Goal: Use online tool/utility: Utilize a website feature to perform a specific function

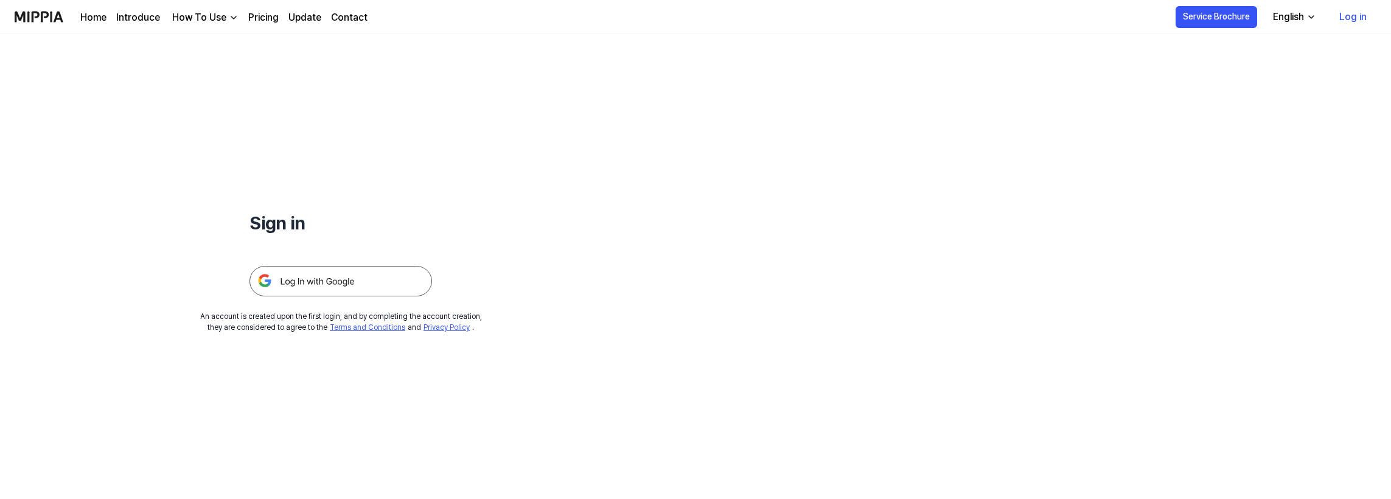
click at [360, 285] on img at bounding box center [340, 281] width 183 height 30
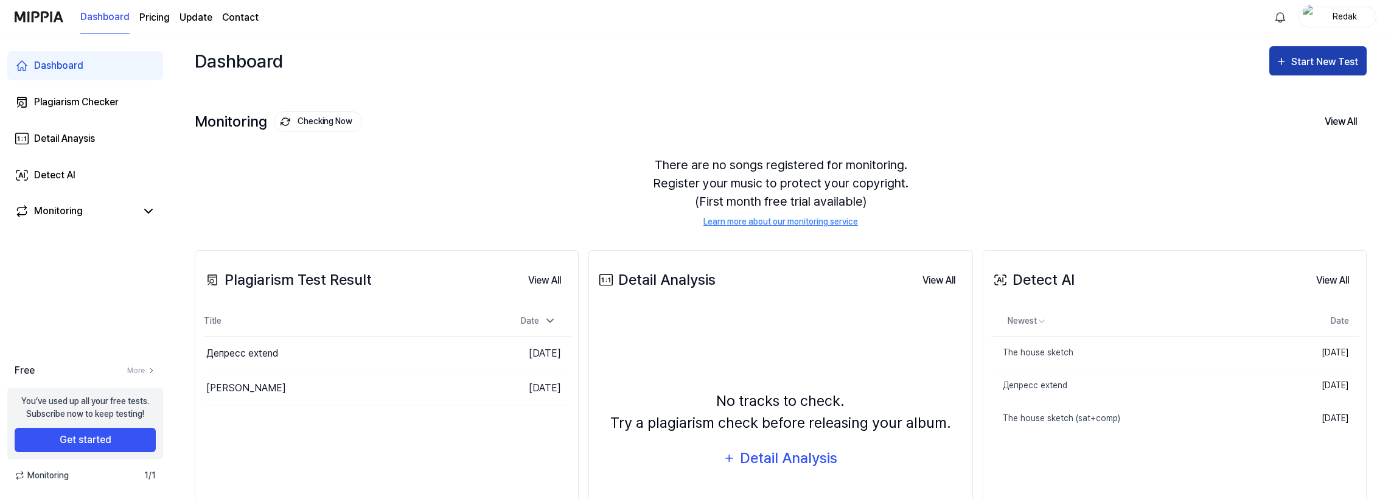
click at [1337, 65] on div "Start New Test" at bounding box center [1325, 62] width 69 height 16
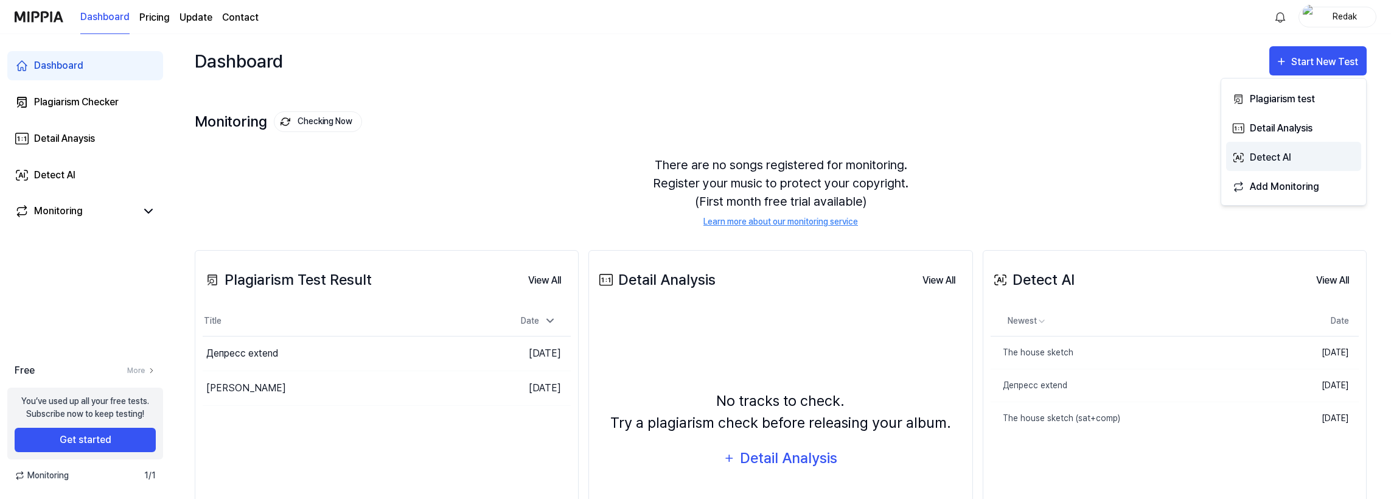
click at [1311, 155] on div "Detect AI" at bounding box center [1303, 158] width 106 height 16
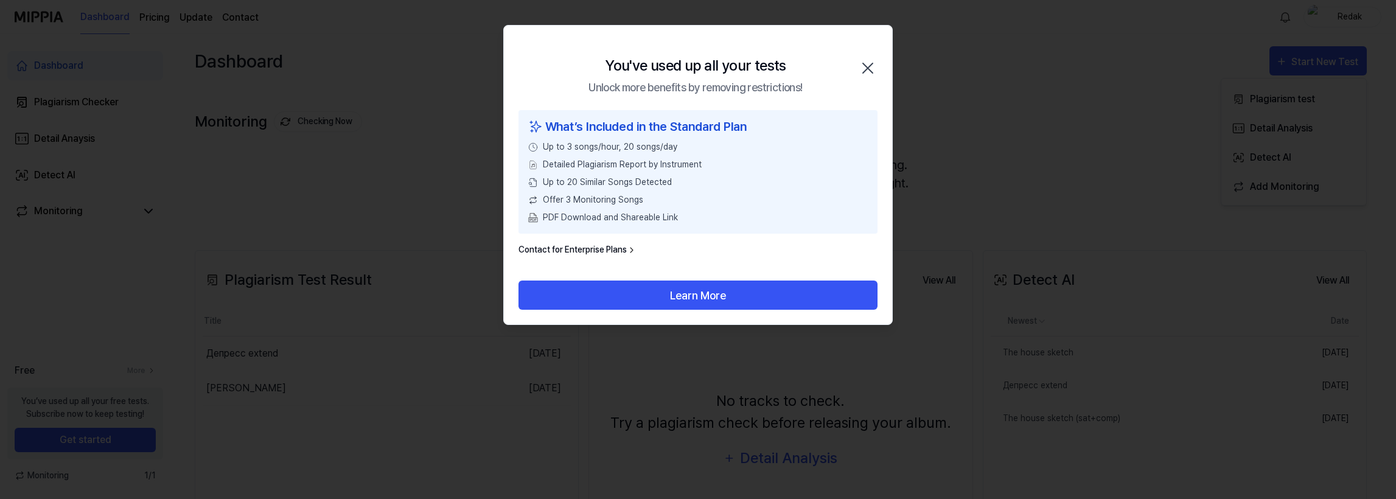
click at [871, 66] on icon "button" at bounding box center [867, 67] width 19 height 19
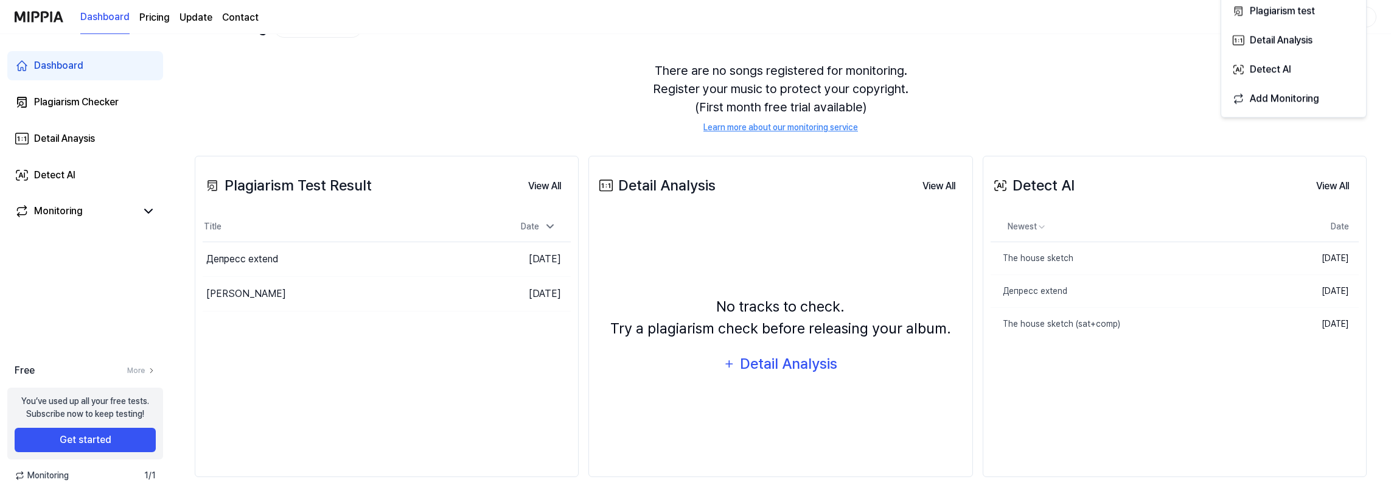
scroll to position [96, 0]
click at [111, 434] on button "Get started" at bounding box center [85, 440] width 141 height 24
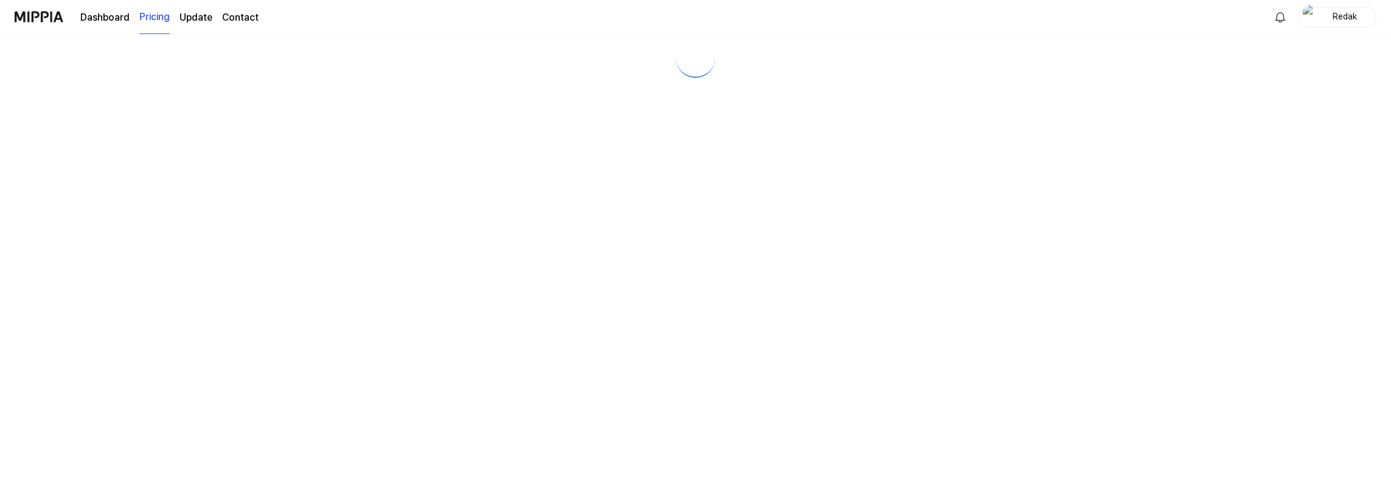
scroll to position [0, 0]
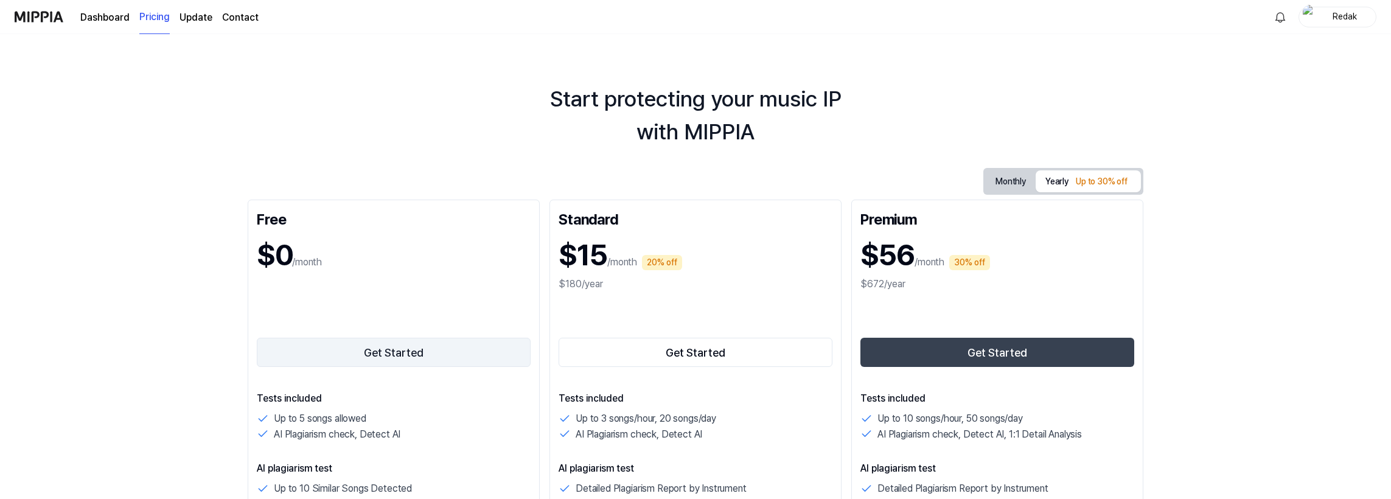
click at [391, 353] on button "Get Started" at bounding box center [394, 352] width 274 height 29
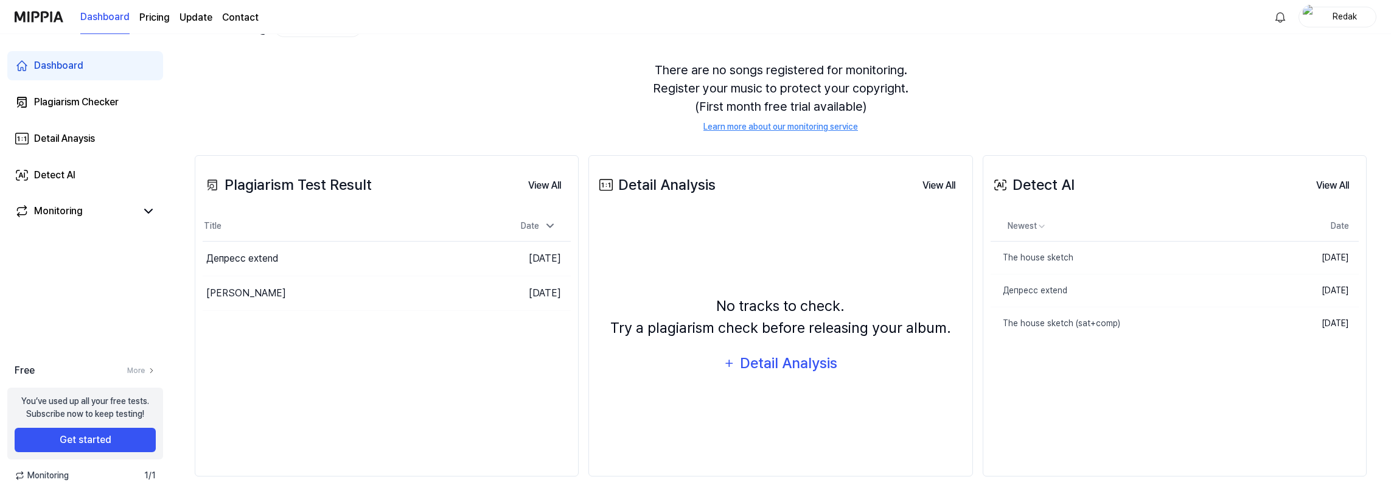
scroll to position [96, 0]
click at [108, 439] on button "Get started" at bounding box center [85, 440] width 141 height 24
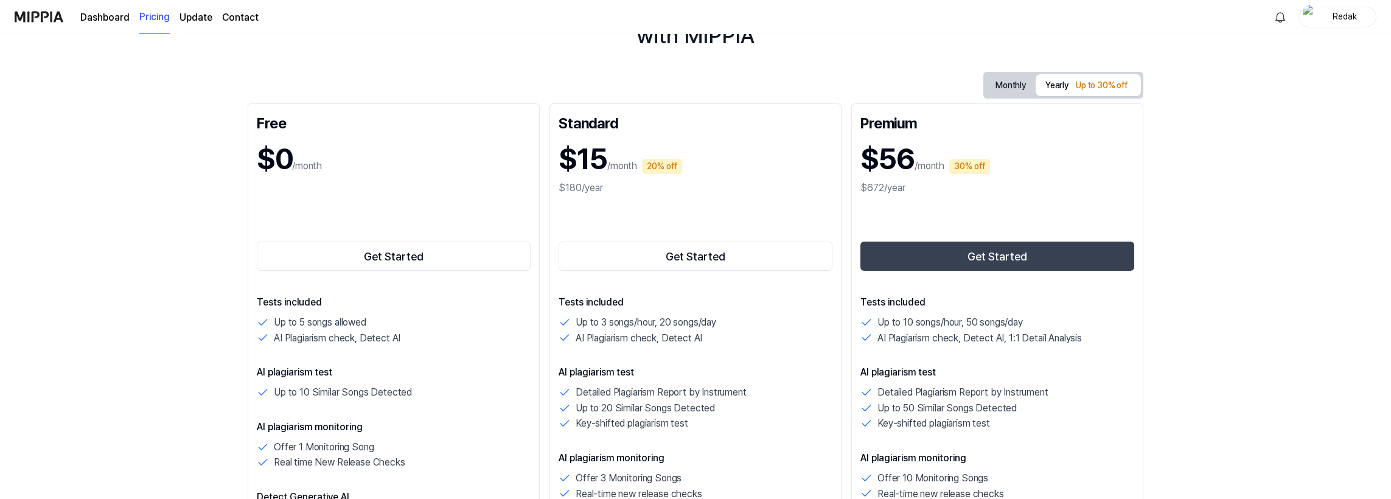
scroll to position [0, 0]
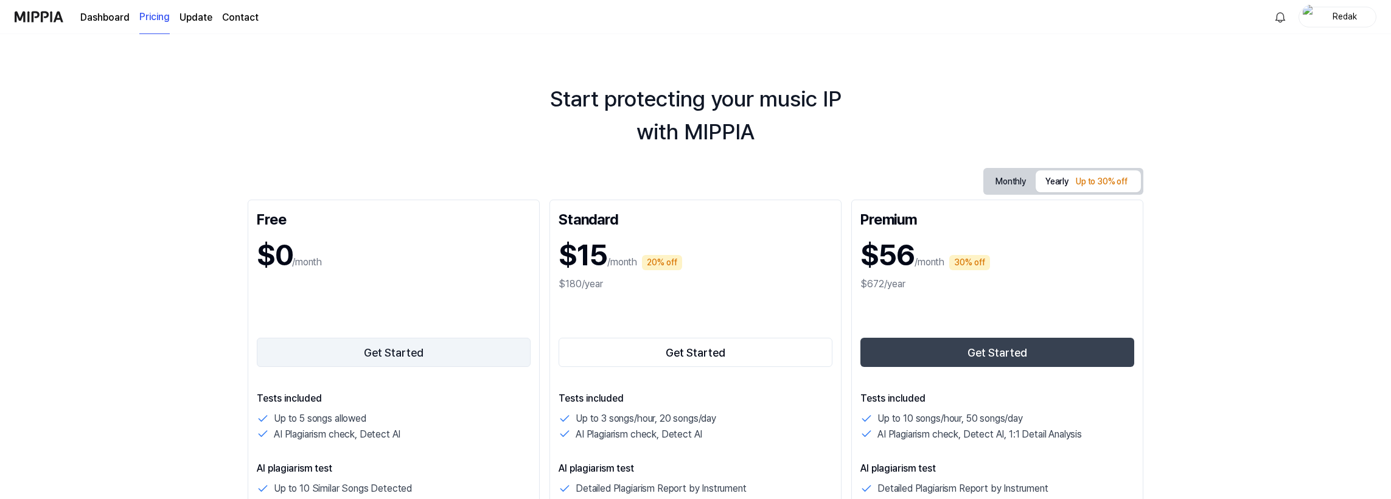
click at [406, 352] on button "Get Started" at bounding box center [394, 352] width 274 height 29
